Goal: Transaction & Acquisition: Purchase product/service

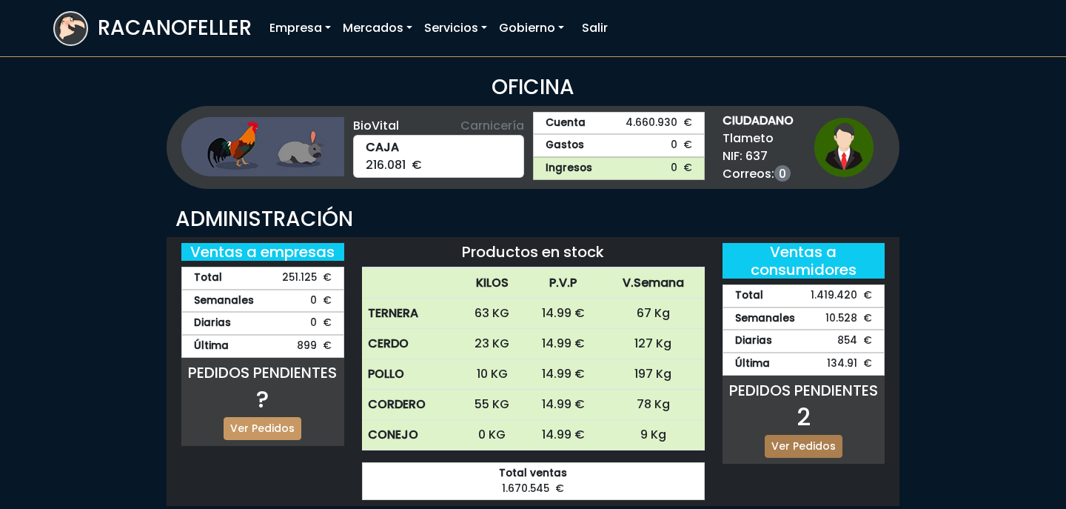
click at [825, 441] on link "Ver Pedidos" at bounding box center [804, 446] width 78 height 23
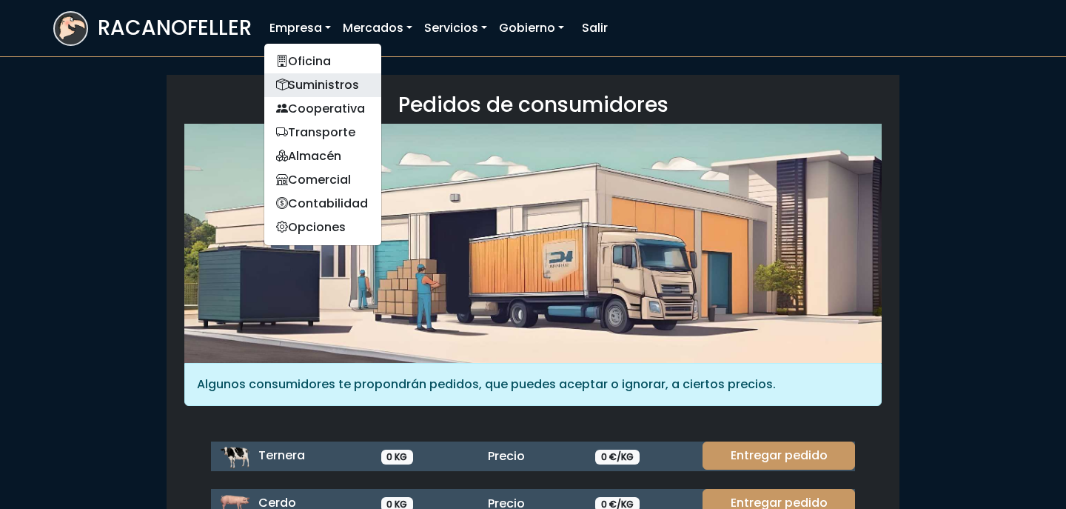
click at [309, 90] on link "Suministros" at bounding box center [322, 85] width 117 height 24
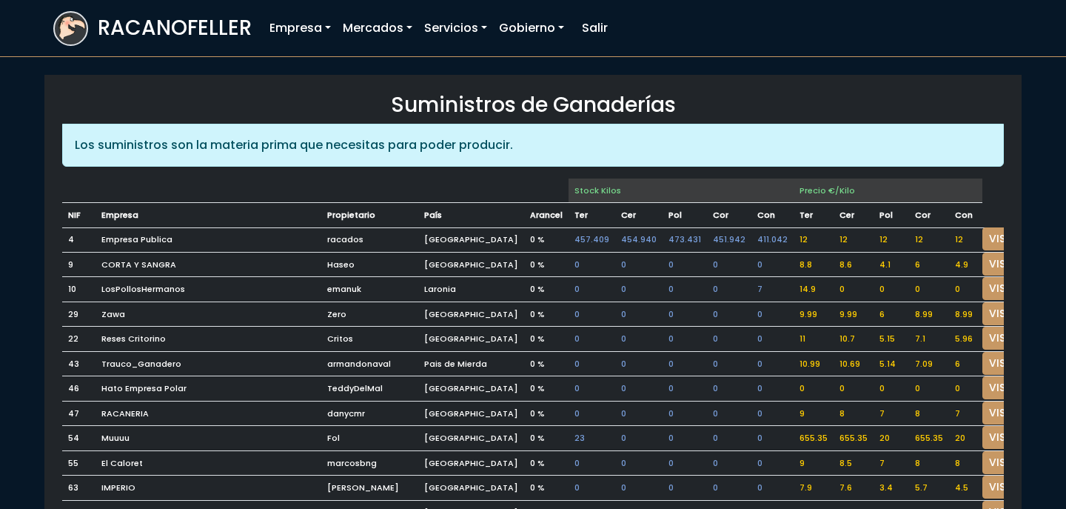
scroll to position [21, 0]
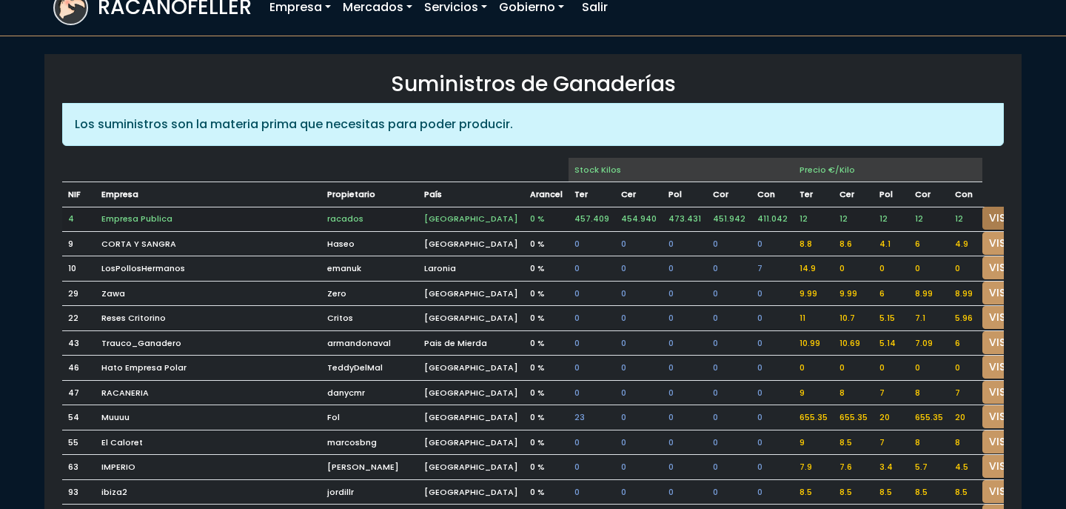
click at [985, 211] on link "VISITAR" at bounding box center [1008, 218] width 53 height 23
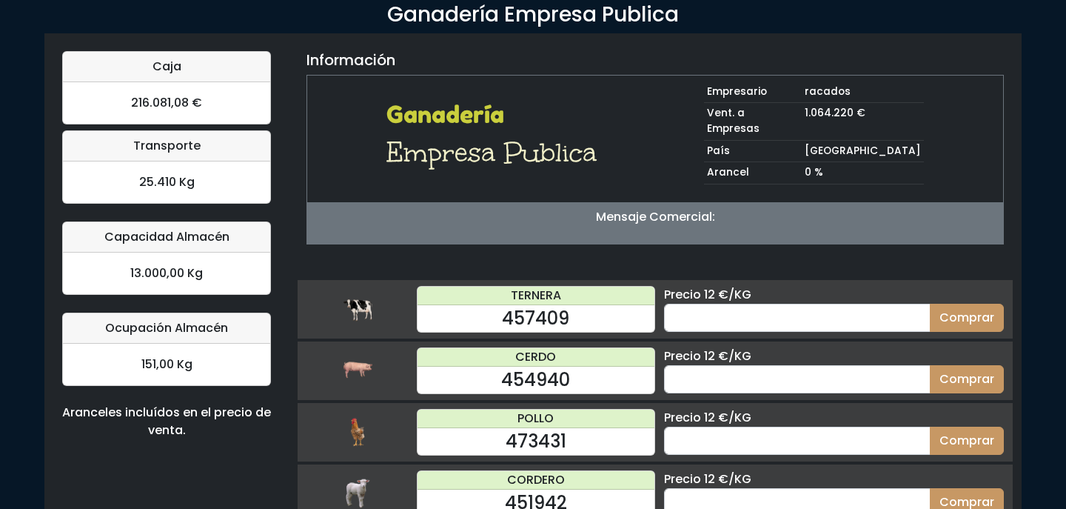
scroll to position [151, 0]
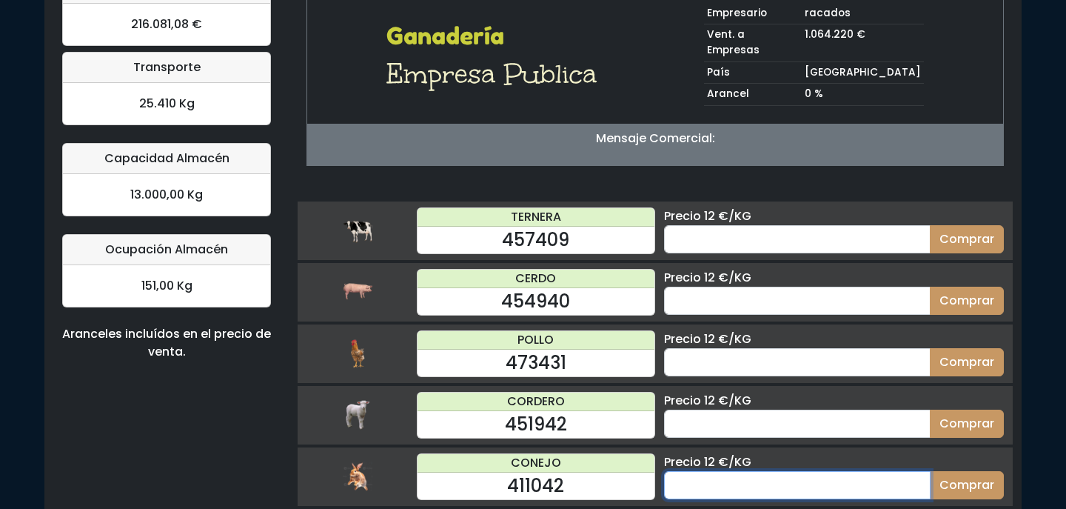
click at [770, 471] on input "number" at bounding box center [797, 485] width 267 height 28
type input "70"
click at [930, 471] on button "Comprar" at bounding box center [967, 485] width 74 height 28
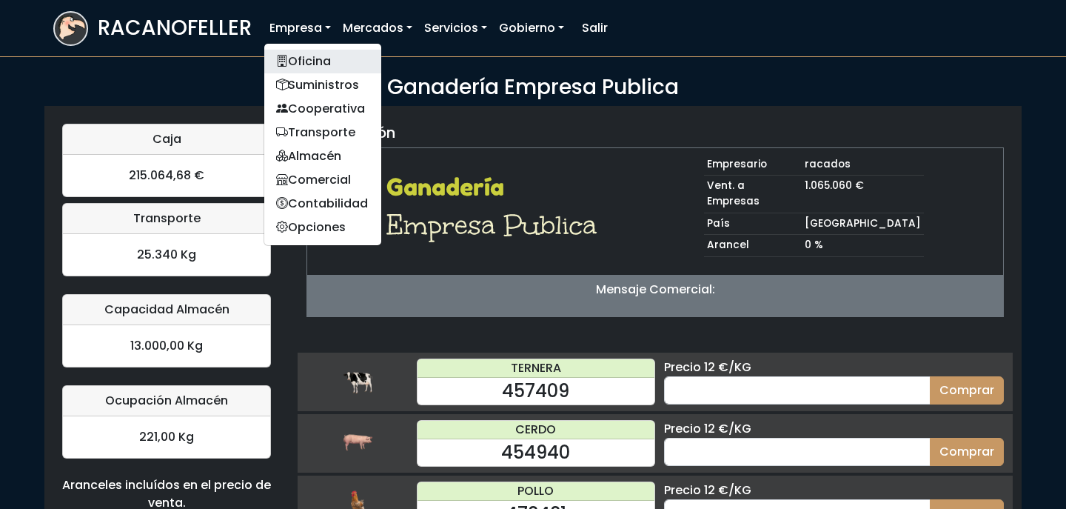
click at [307, 62] on link "Oficina" at bounding box center [322, 62] width 117 height 24
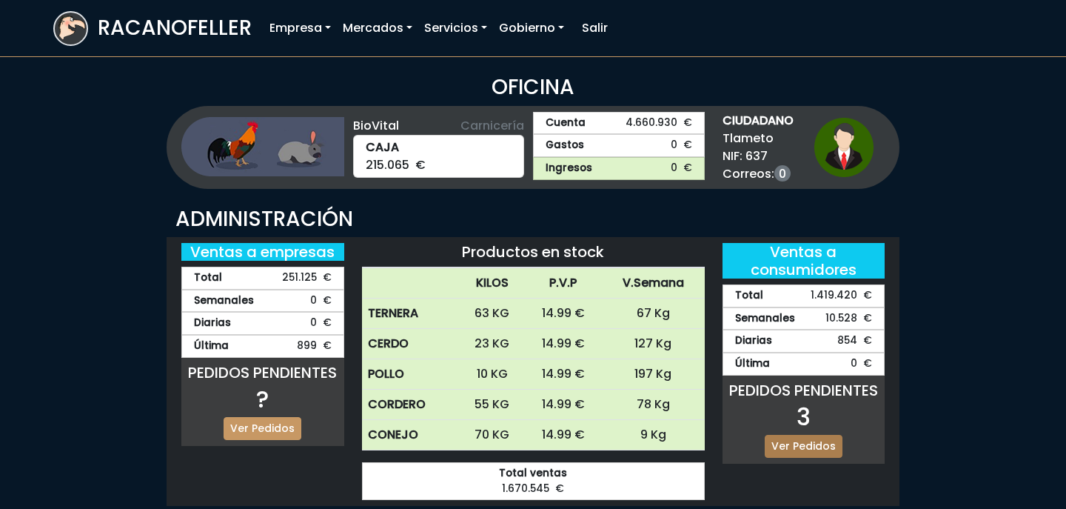
click at [821, 452] on link "Ver Pedidos" at bounding box center [804, 446] width 78 height 23
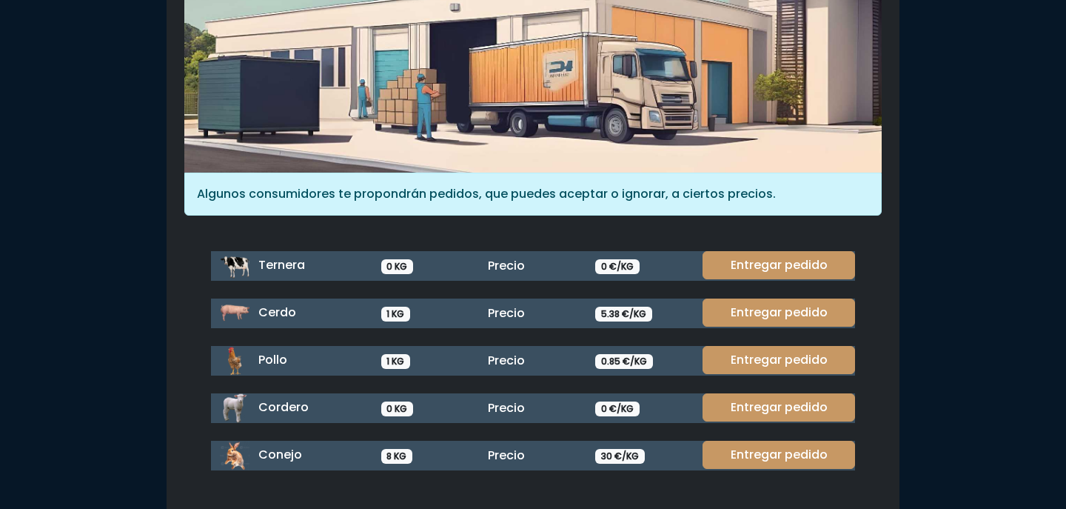
scroll to position [203, 0]
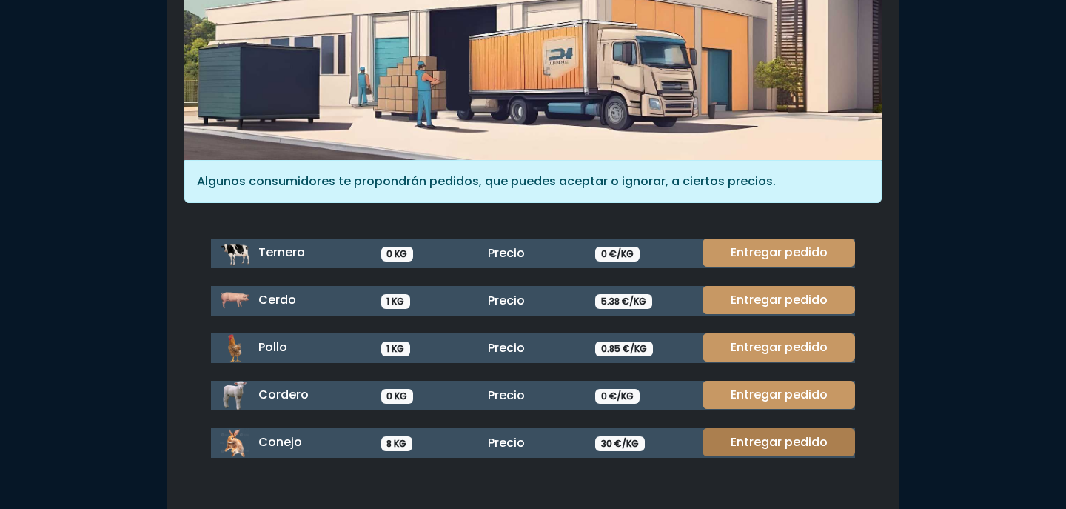
click at [816, 446] on link "Entregar pedido" at bounding box center [779, 442] width 153 height 28
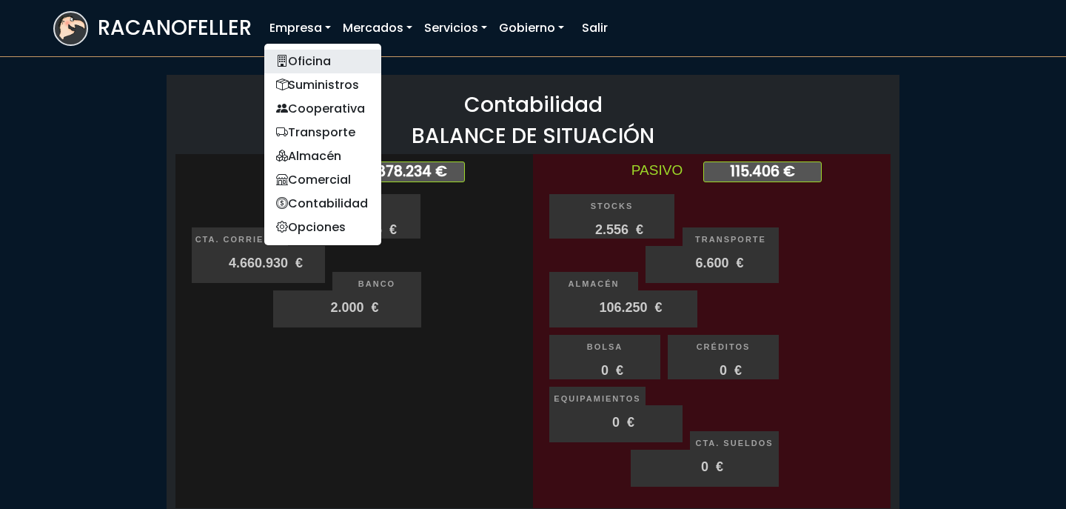
click at [304, 70] on link "Oficina" at bounding box center [322, 62] width 117 height 24
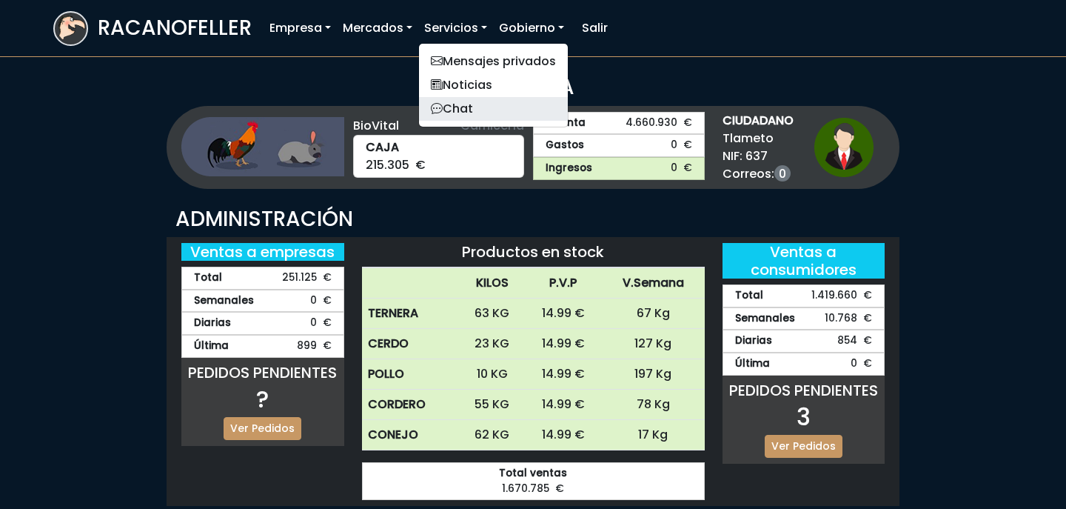
click at [459, 103] on link "Chat" at bounding box center [493, 109] width 149 height 24
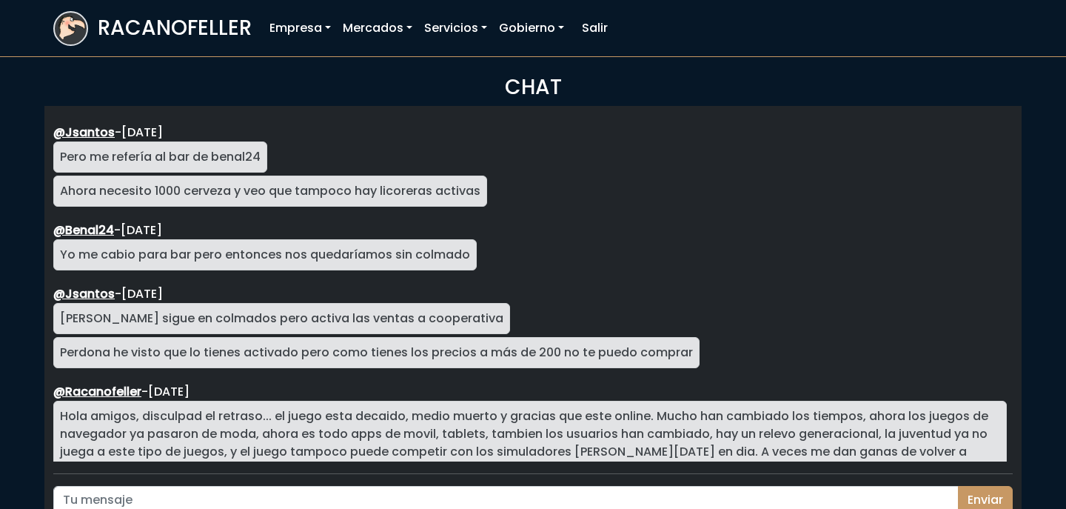
scroll to position [2667, 0]
